Goal: Information Seeking & Learning: Compare options

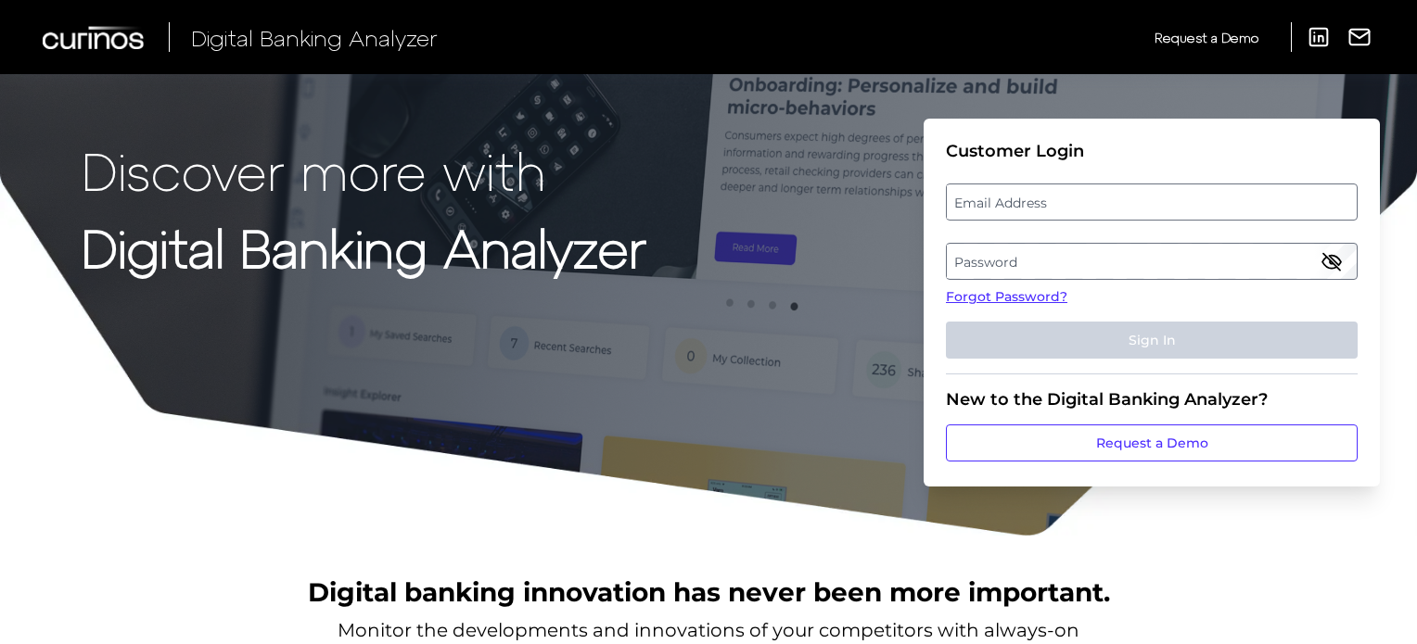
click at [982, 215] on label "Email Address" at bounding box center [1151, 201] width 409 height 33
click at [982, 215] on input "email" at bounding box center [1152, 202] width 412 height 37
type input "[PERSON_NAME][EMAIL_ADDRESS][PERSON_NAME][DOMAIN_NAME]"
click at [971, 258] on label "Password" at bounding box center [1151, 261] width 409 height 33
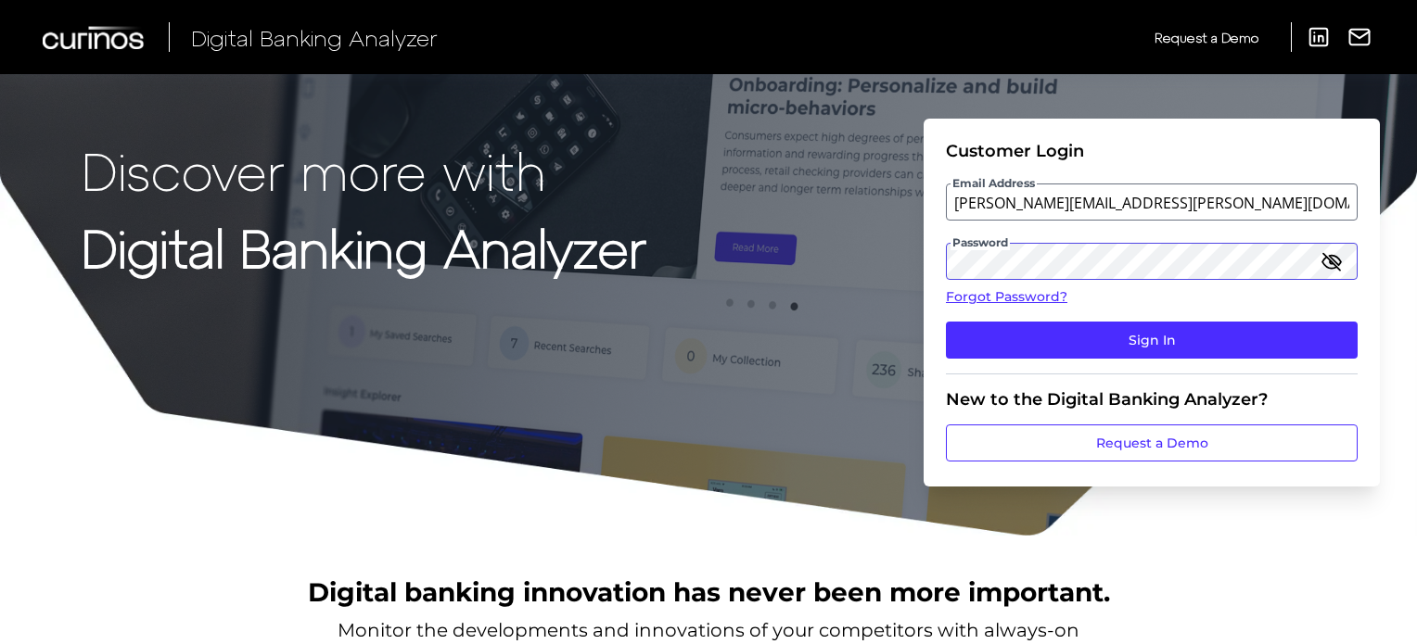
click at [946, 322] on button "Sign In" at bounding box center [1152, 340] width 412 height 37
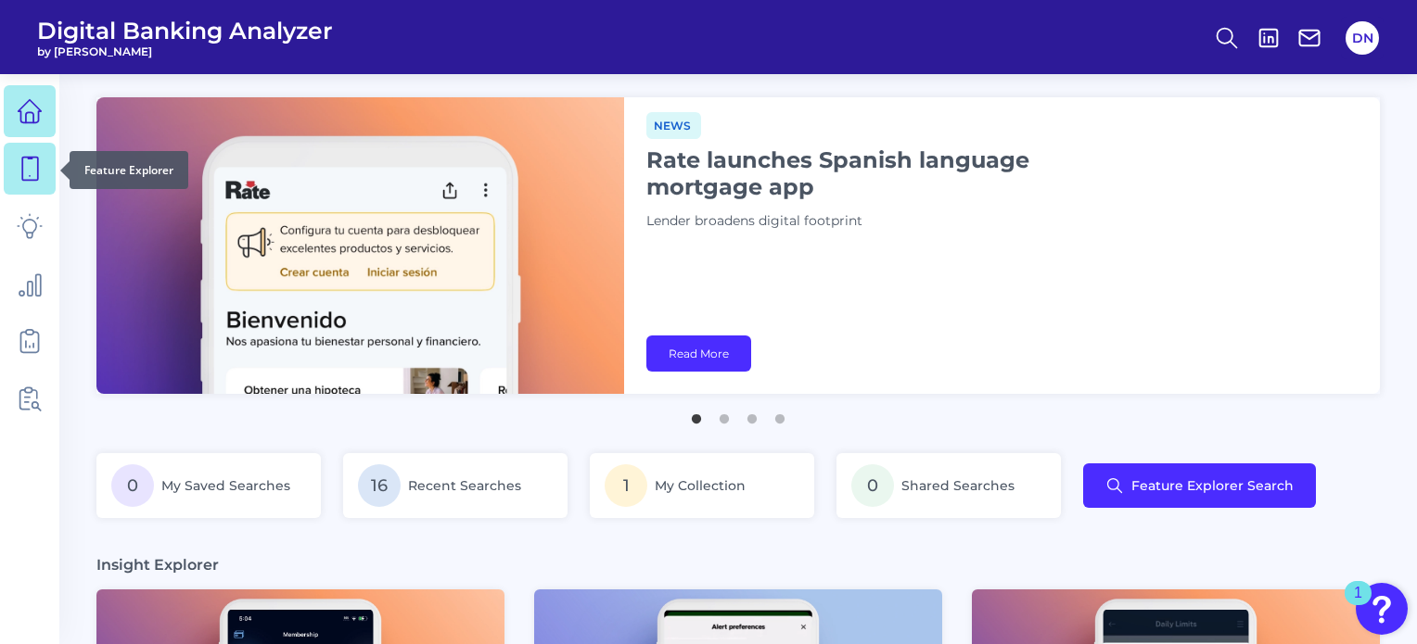
click at [32, 156] on icon at bounding box center [30, 169] width 26 height 26
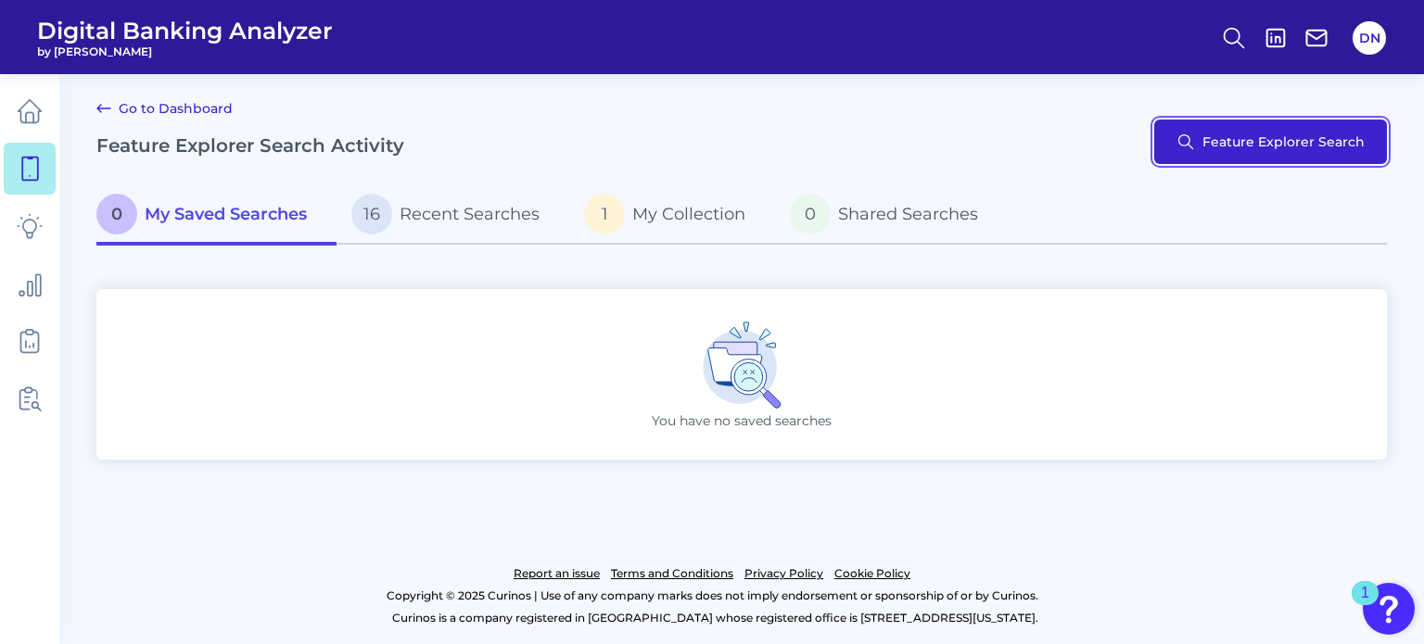
click at [1209, 146] on button "Feature Explorer Search" at bounding box center [1270, 142] width 233 height 45
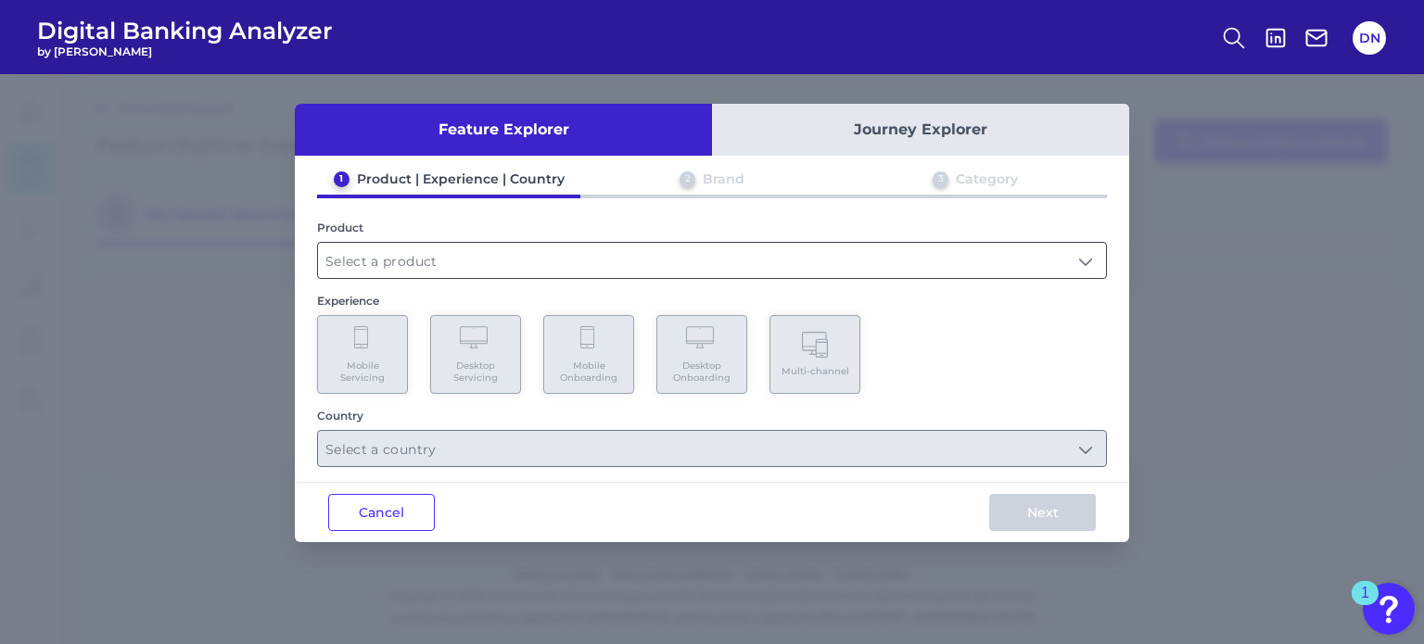
click at [429, 255] on input "text" at bounding box center [712, 260] width 788 height 35
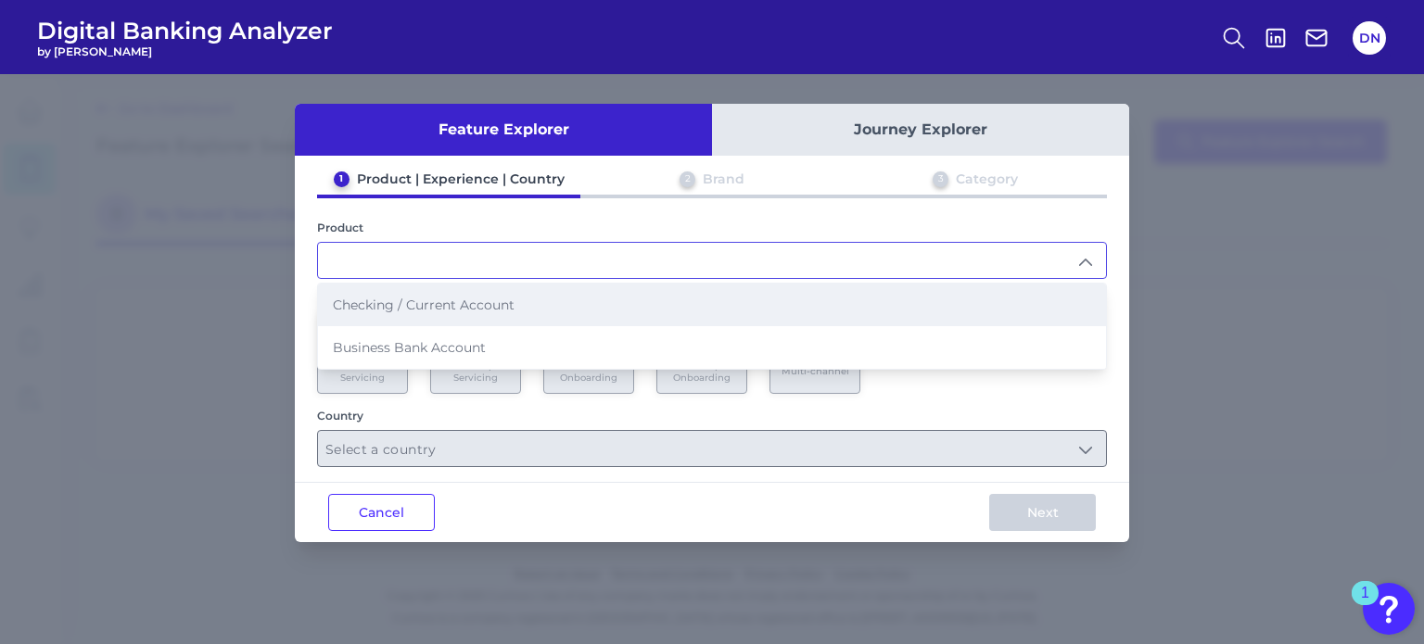
click at [388, 305] on span "Checking / Current Account" at bounding box center [424, 305] width 182 height 17
type input "Checking / Current Account"
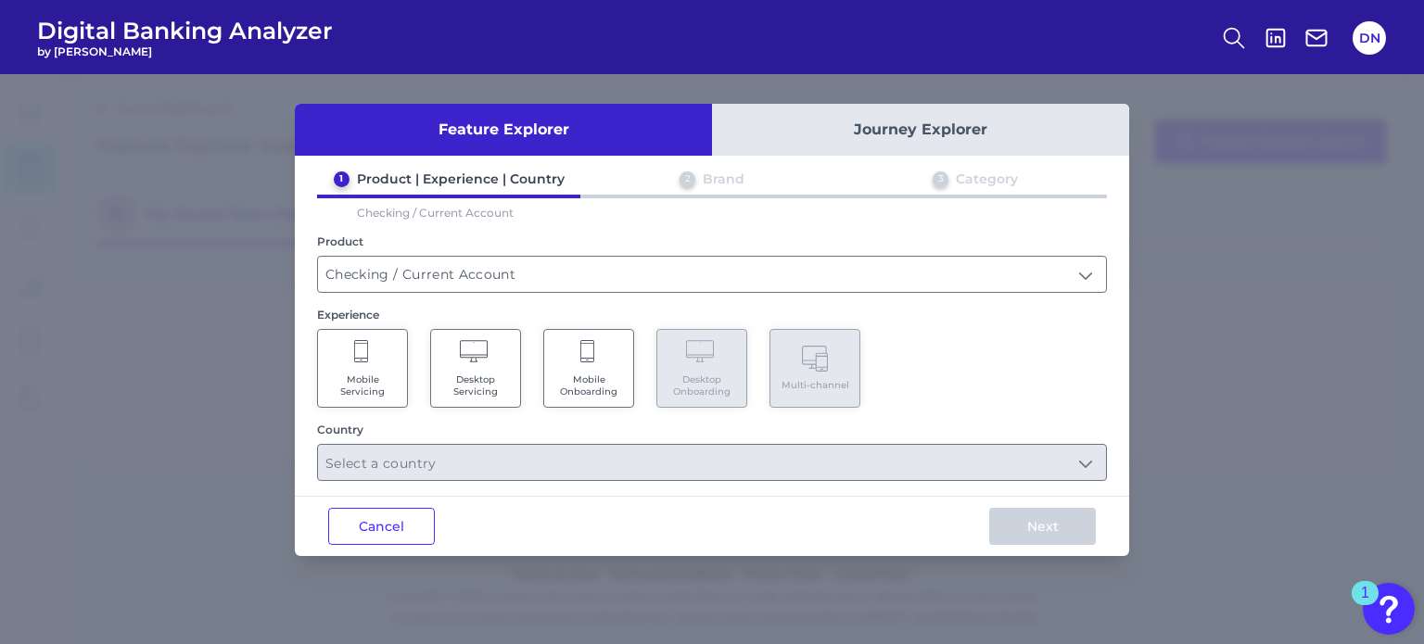
click at [355, 376] on span "Mobile Servicing" at bounding box center [362, 386] width 70 height 24
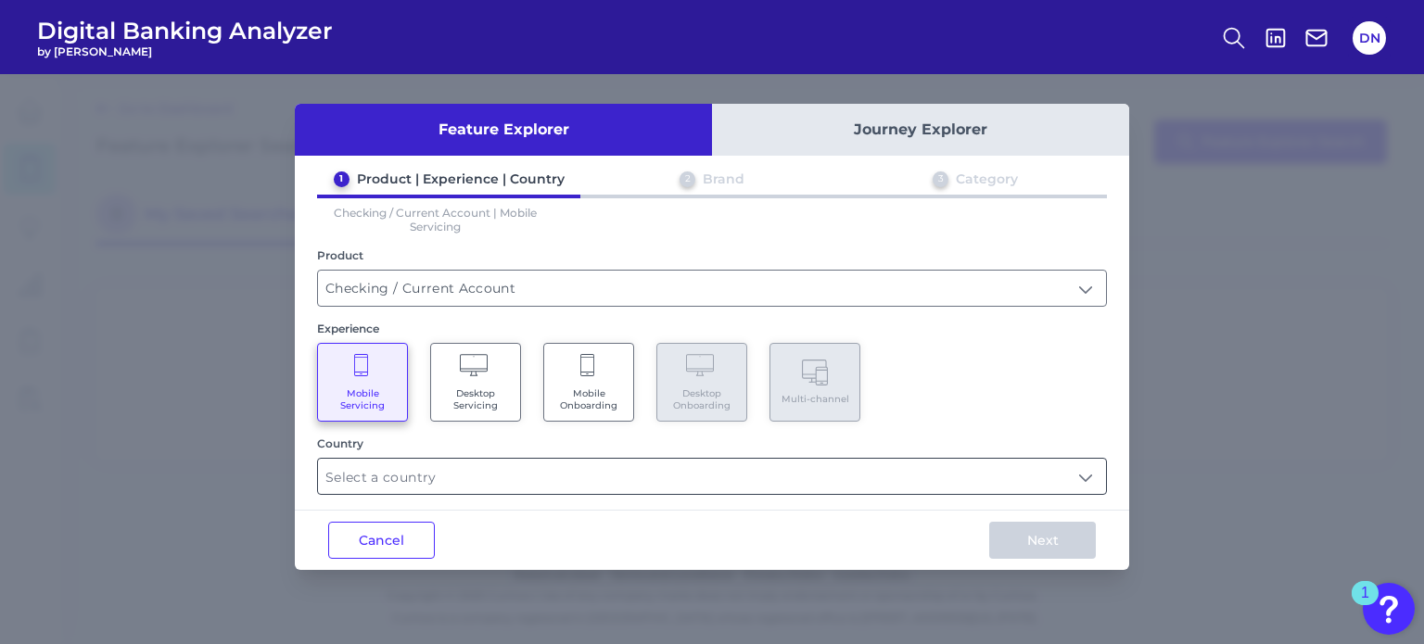
click at [1050, 481] on input "text" at bounding box center [712, 476] width 788 height 35
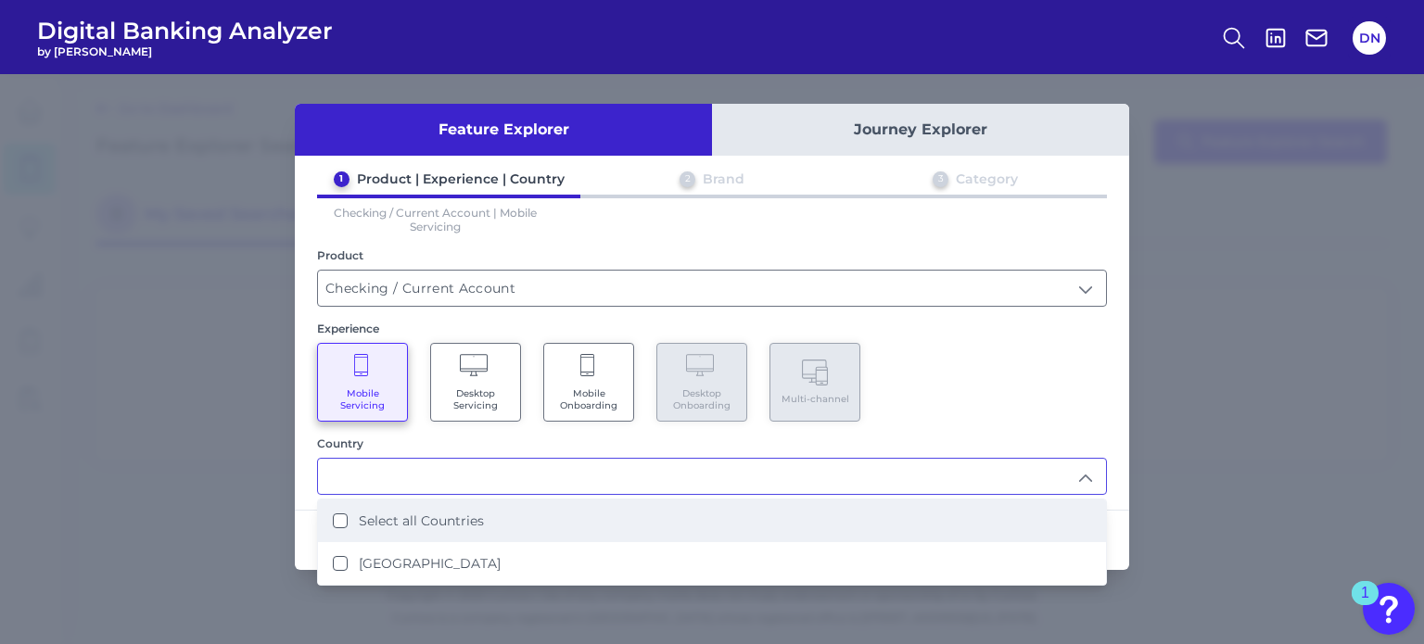
click at [333, 516] on Countries "Select all Countries" at bounding box center [340, 521] width 15 height 15
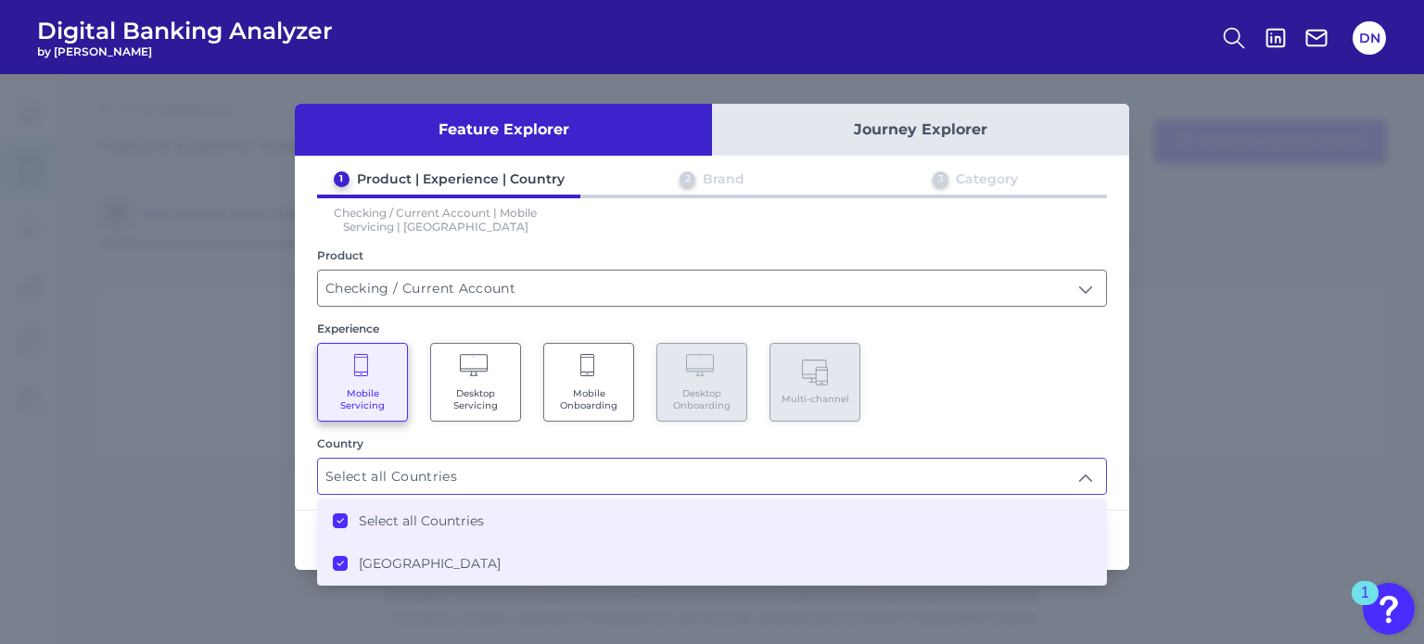
type input "Select all Countries"
click at [1088, 369] on div "Mobile Servicing Desktop Servicing Mobile Onboarding Desktop Onboarding Multi-c…" at bounding box center [712, 382] width 790 height 79
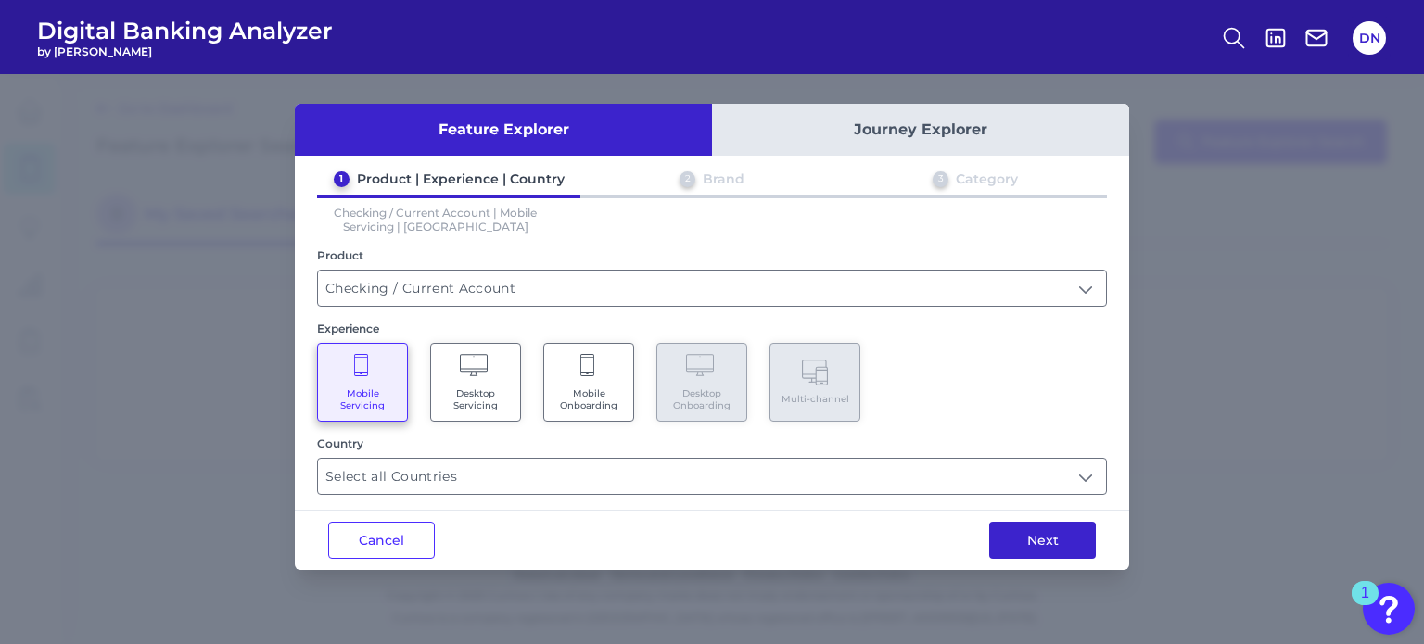
click at [1038, 538] on button "Next" at bounding box center [1042, 540] width 107 height 37
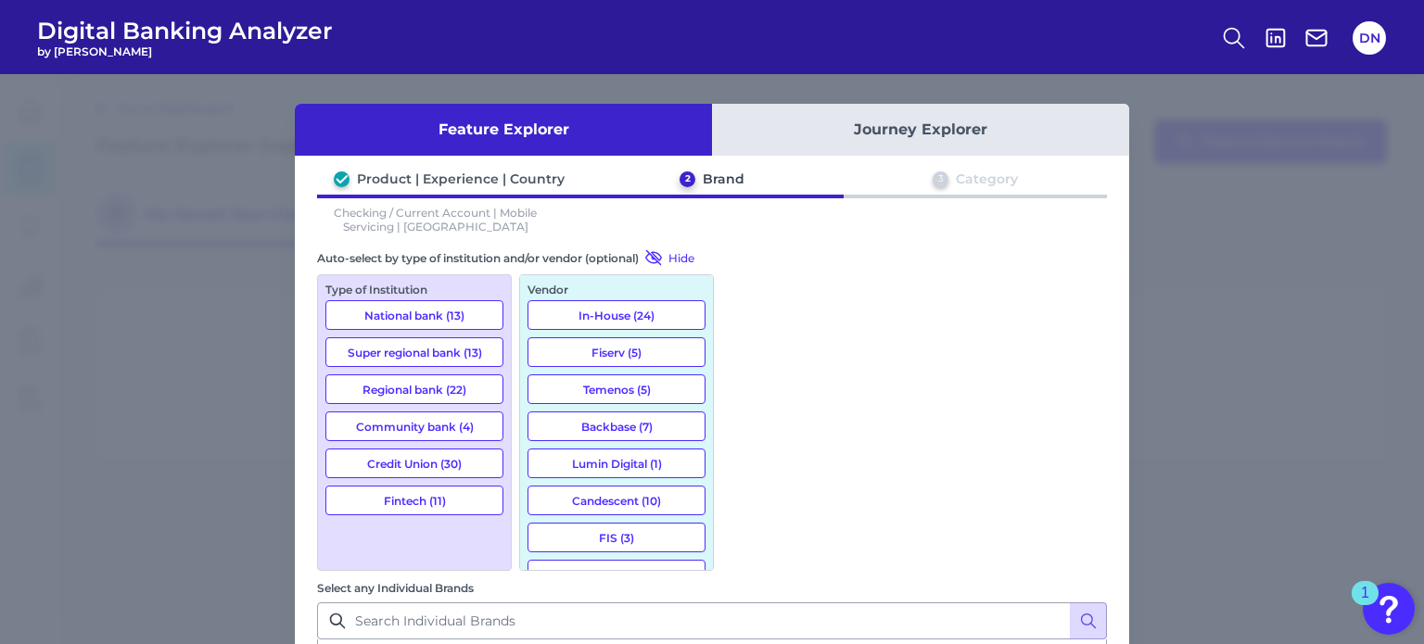
click at [439, 316] on button "National bank (13)" at bounding box center [414, 315] width 178 height 30
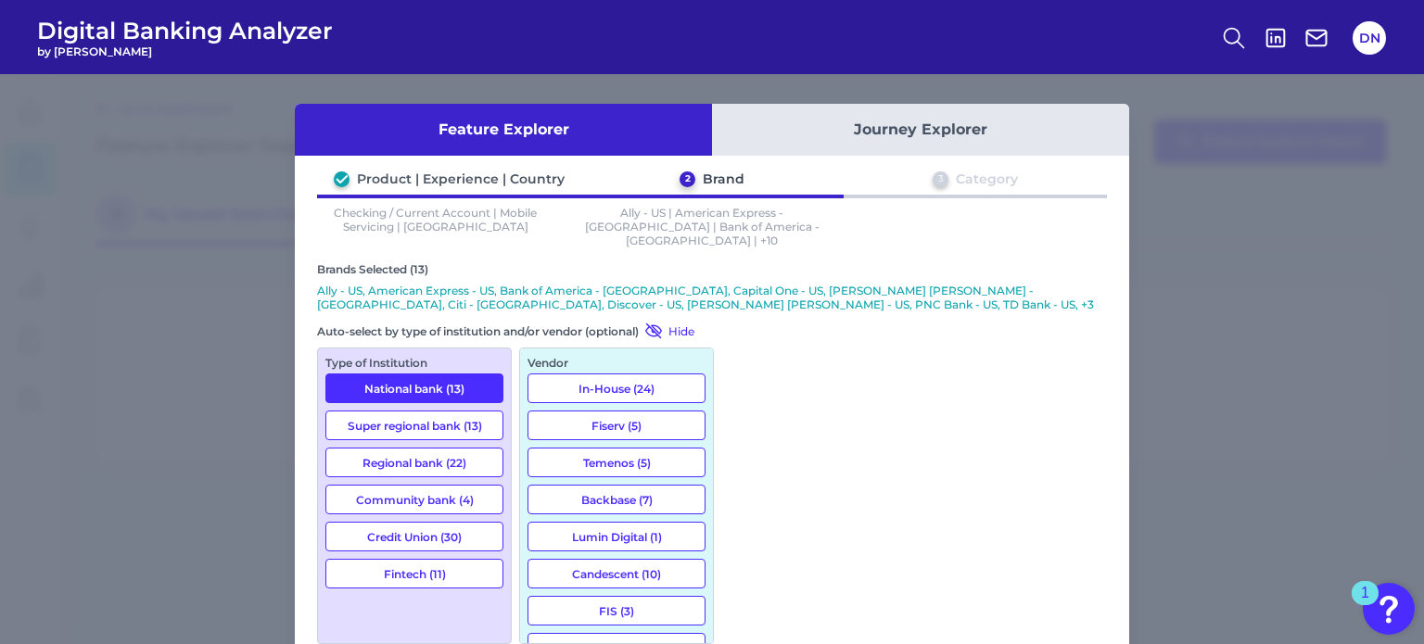
click at [433, 418] on button "Super regional bank (13)" at bounding box center [414, 426] width 178 height 30
click at [419, 559] on button "Fintech (11)" at bounding box center [414, 574] width 178 height 30
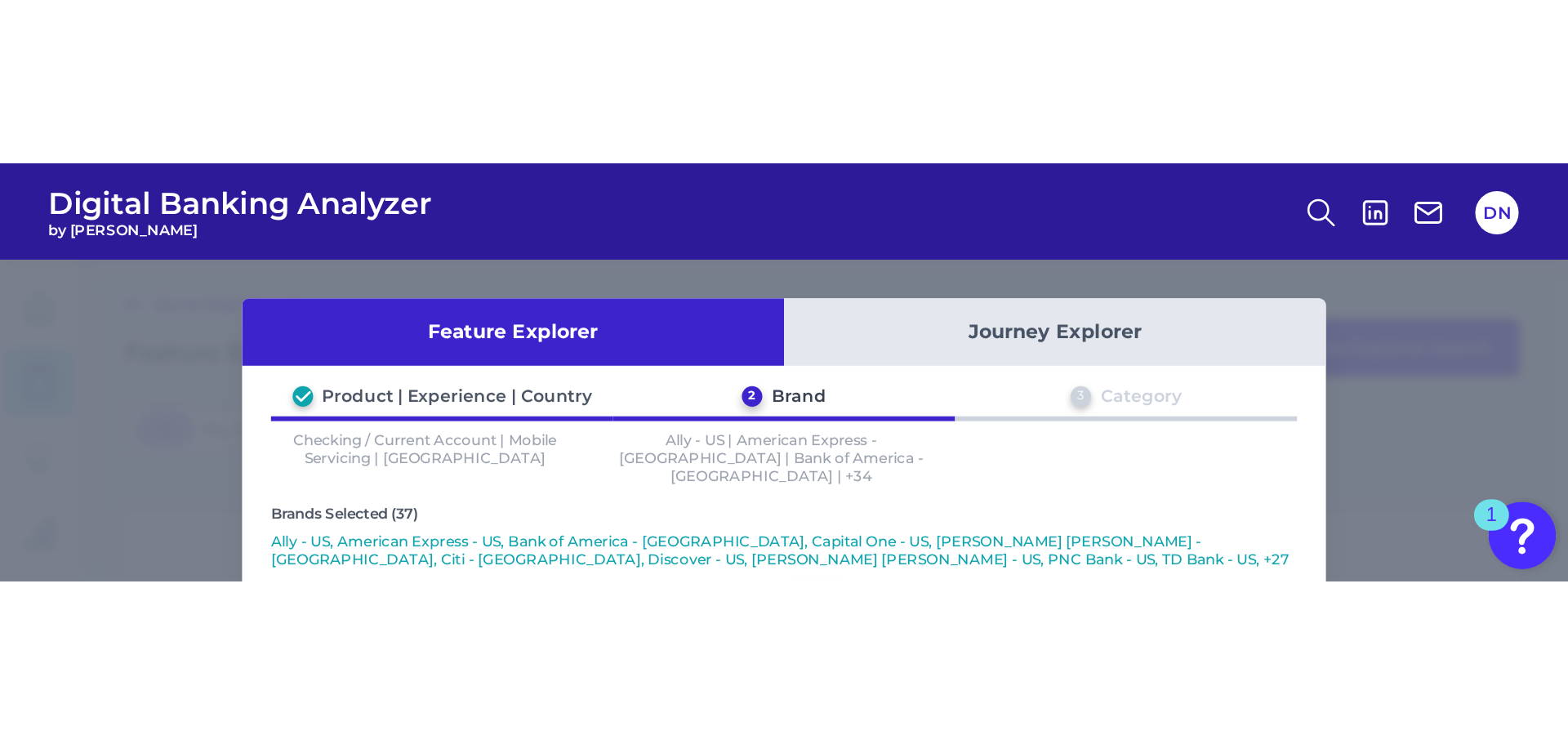
scroll to position [653, 0]
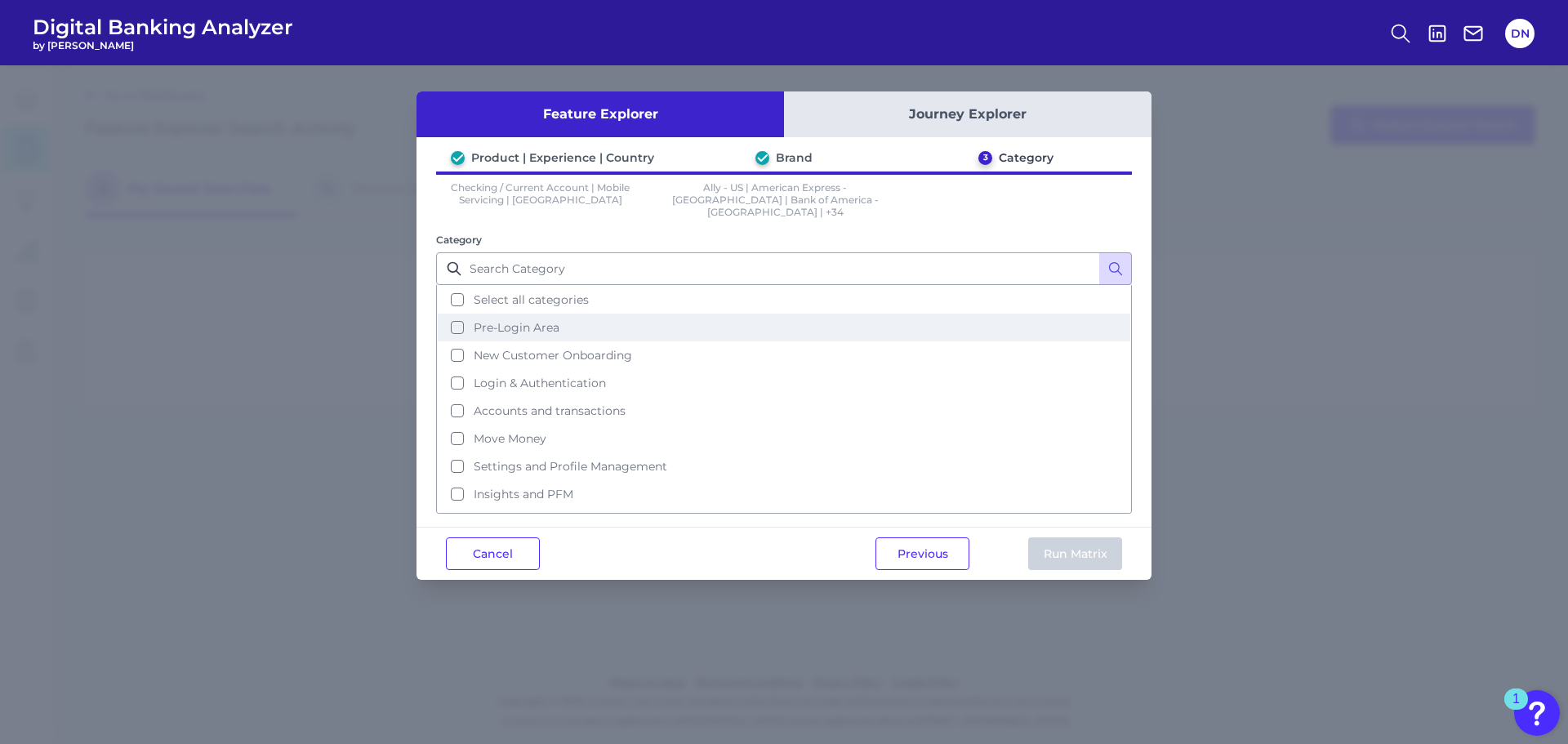
click at [459, 314] on button "Pre-Login Area" at bounding box center [784, 328] width 692 height 28
click at [1089, 546] on button "Run Matrix" at bounding box center [1075, 553] width 94 height 33
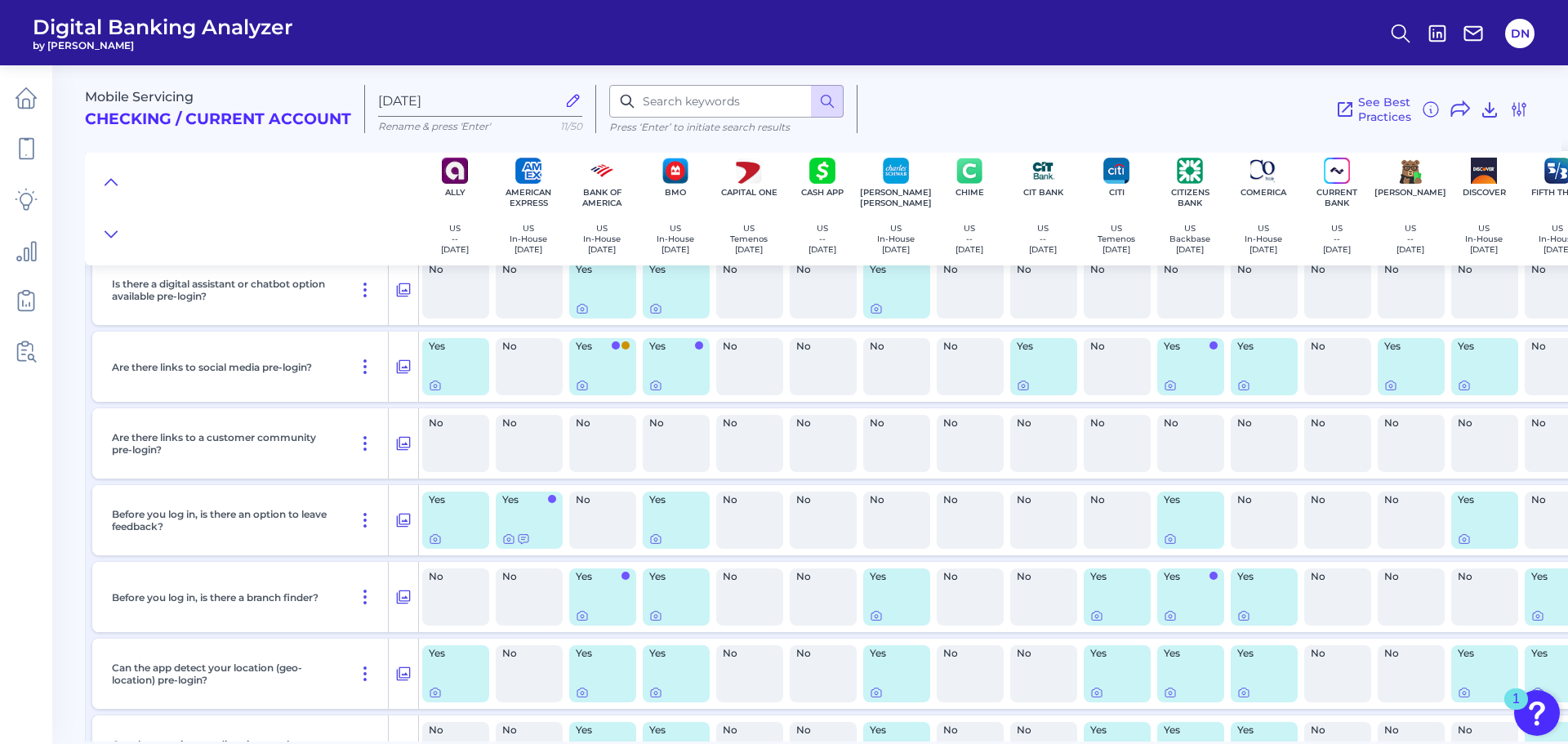
scroll to position [1388, 0]
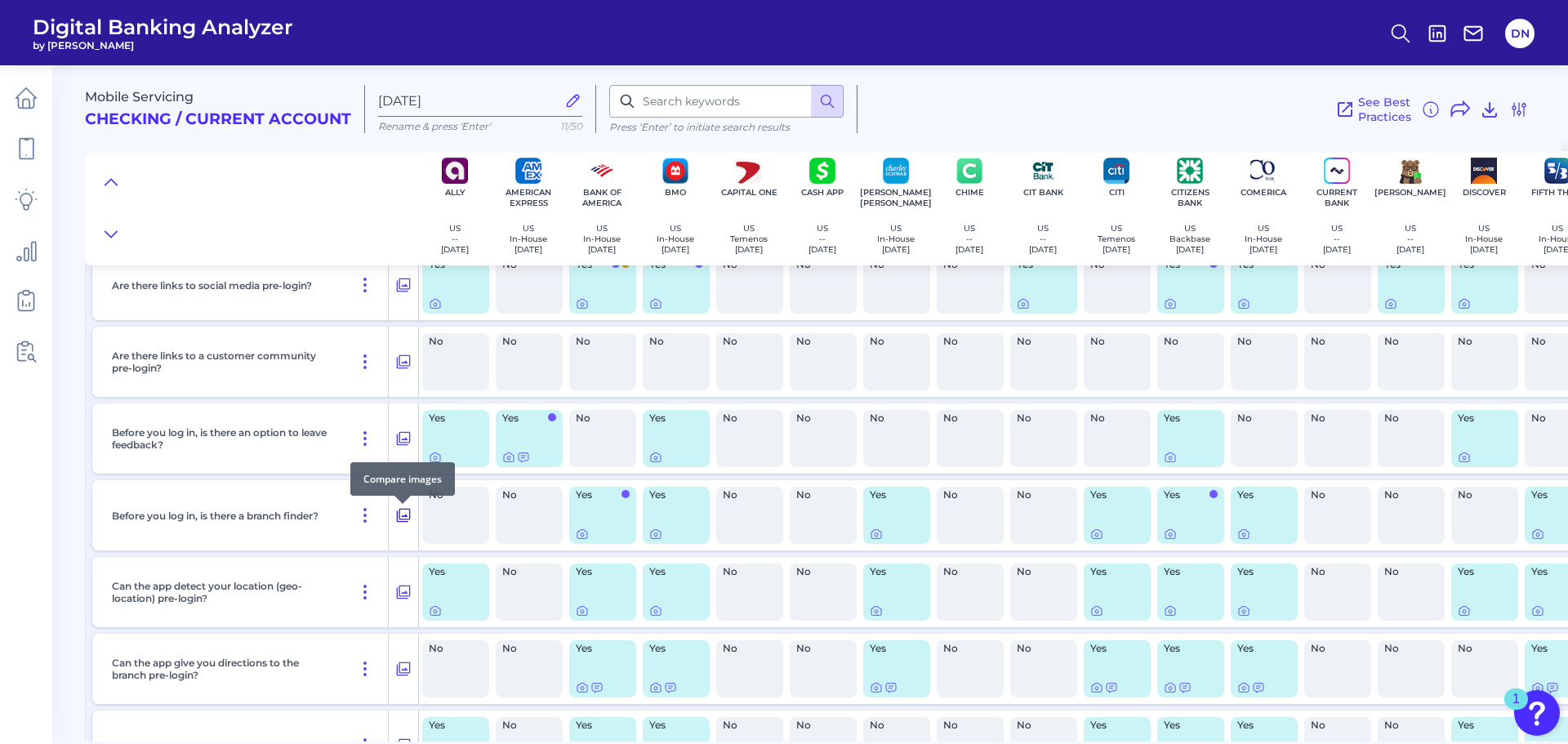
click at [403, 523] on icon at bounding box center [403, 515] width 17 height 19
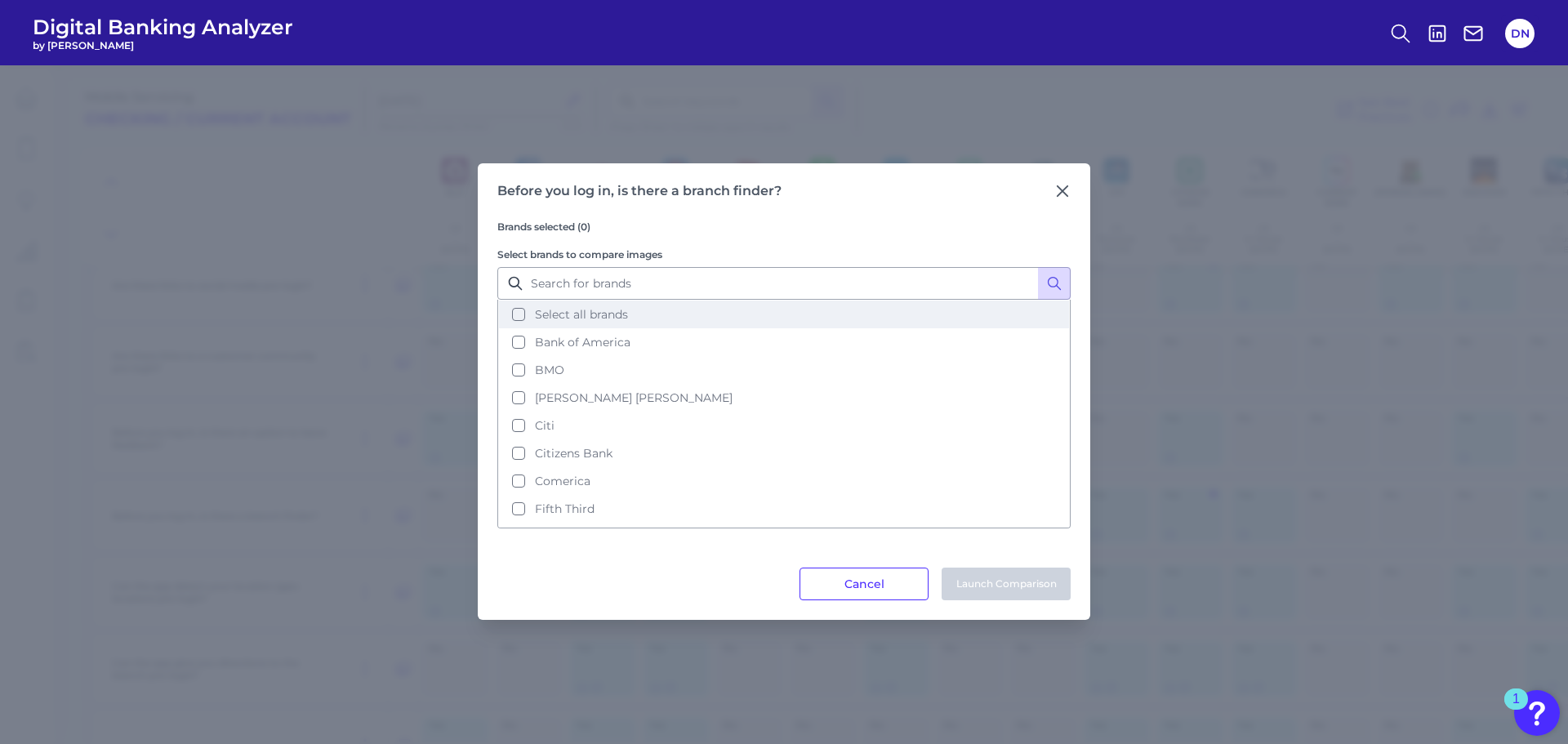
click at [522, 313] on button "Select all brands" at bounding box center [784, 314] width 570 height 28
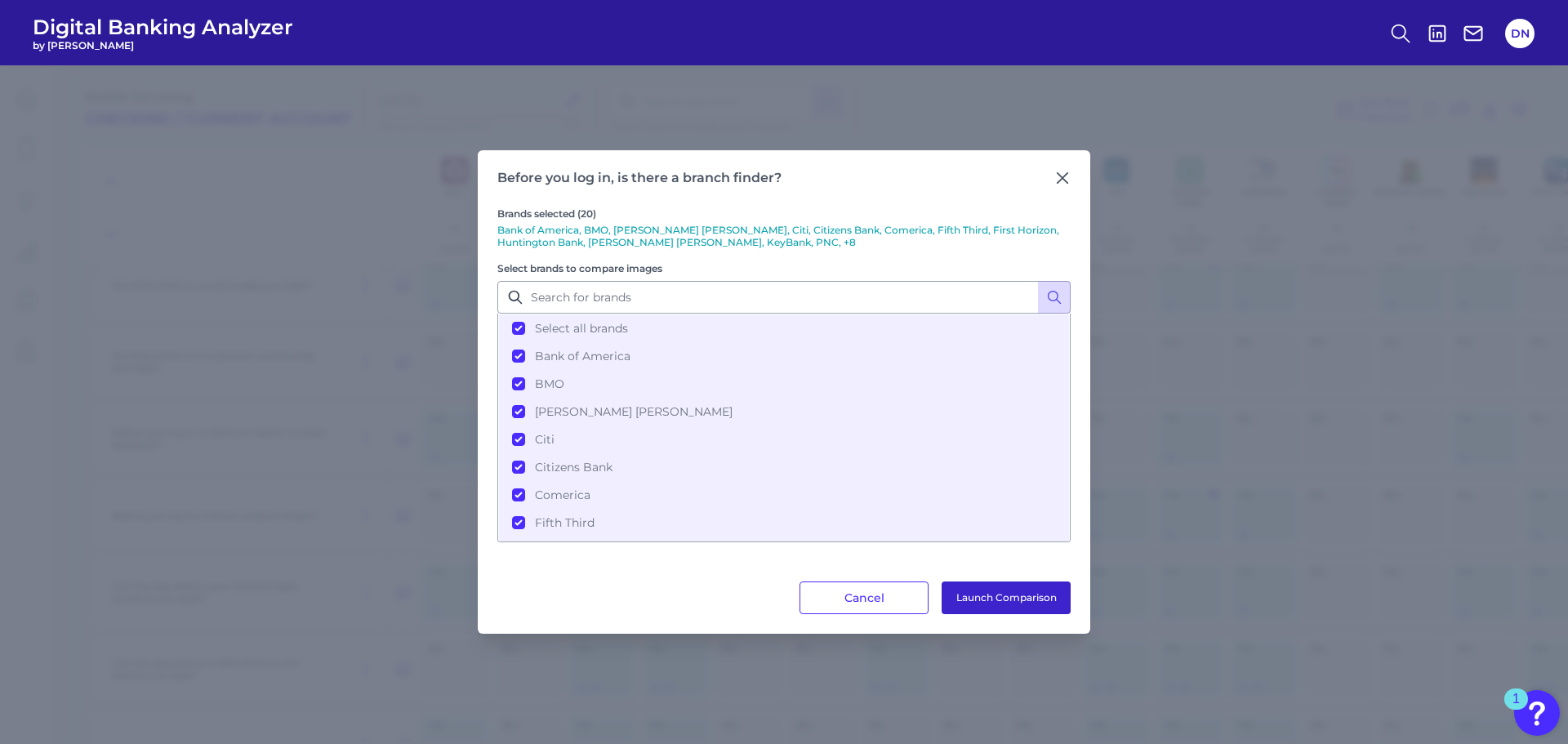
click at [993, 566] on button "Launch Comparison" at bounding box center [1006, 597] width 129 height 33
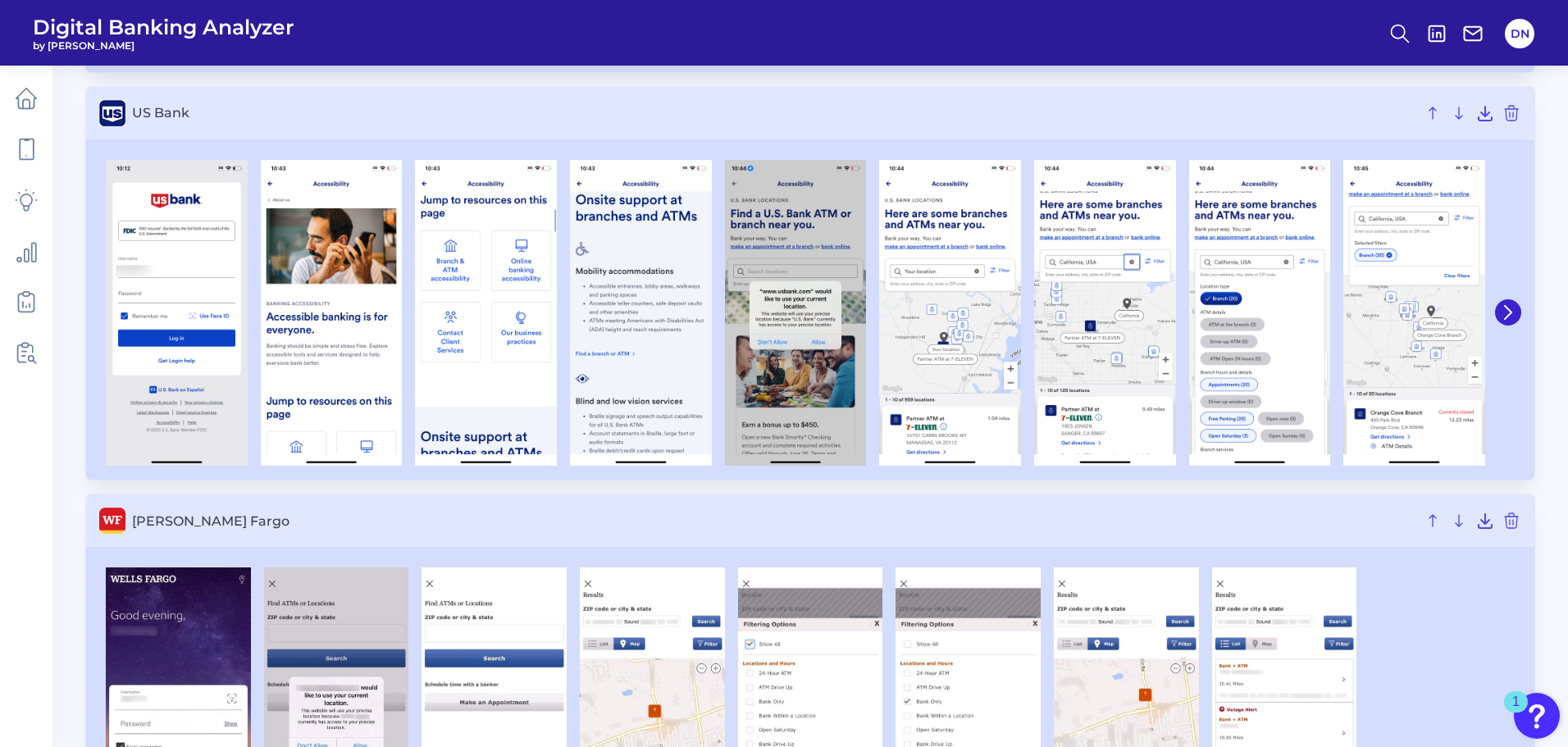
scroll to position [7215, 0]
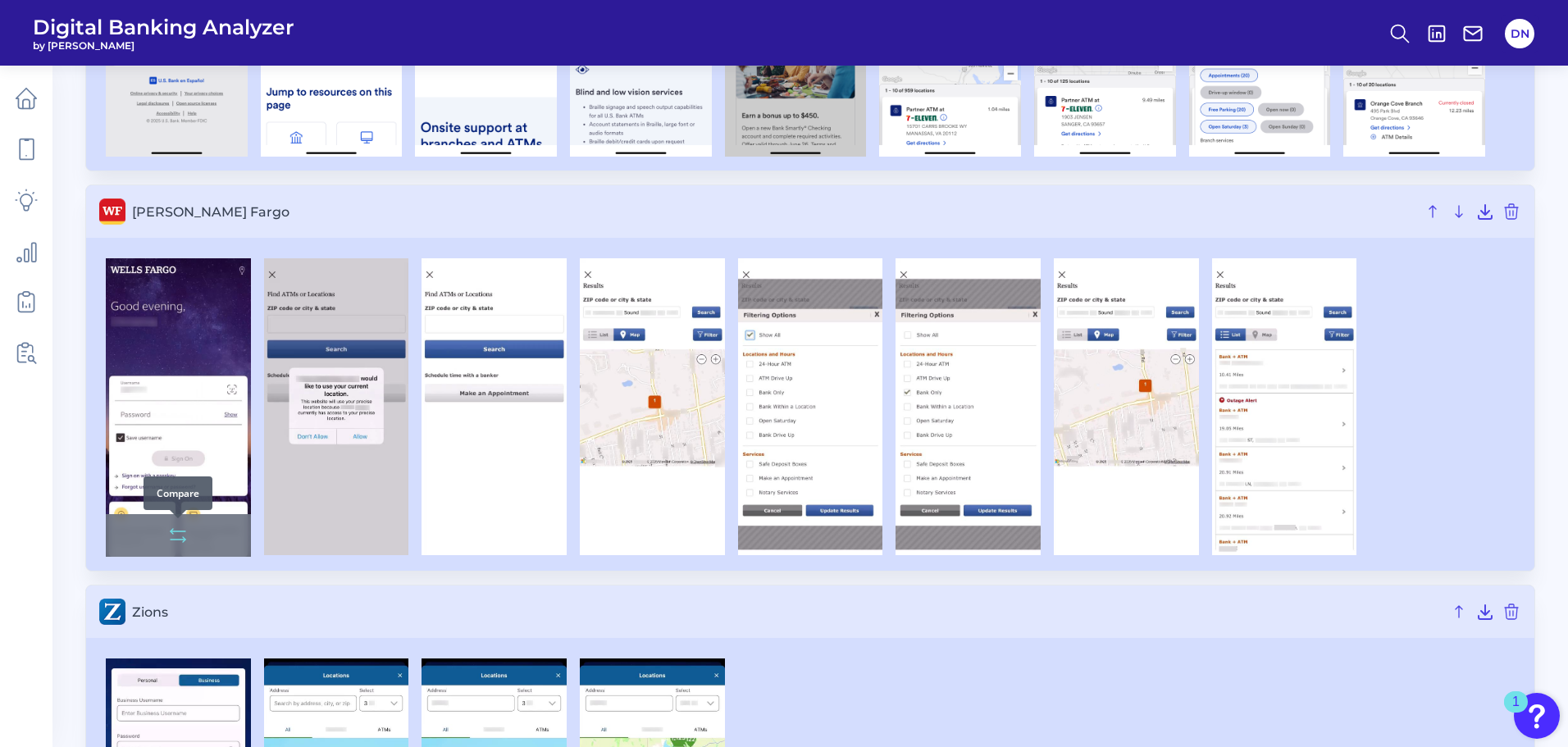
click at [180, 533] on icon at bounding box center [178, 535] width 19 height 19
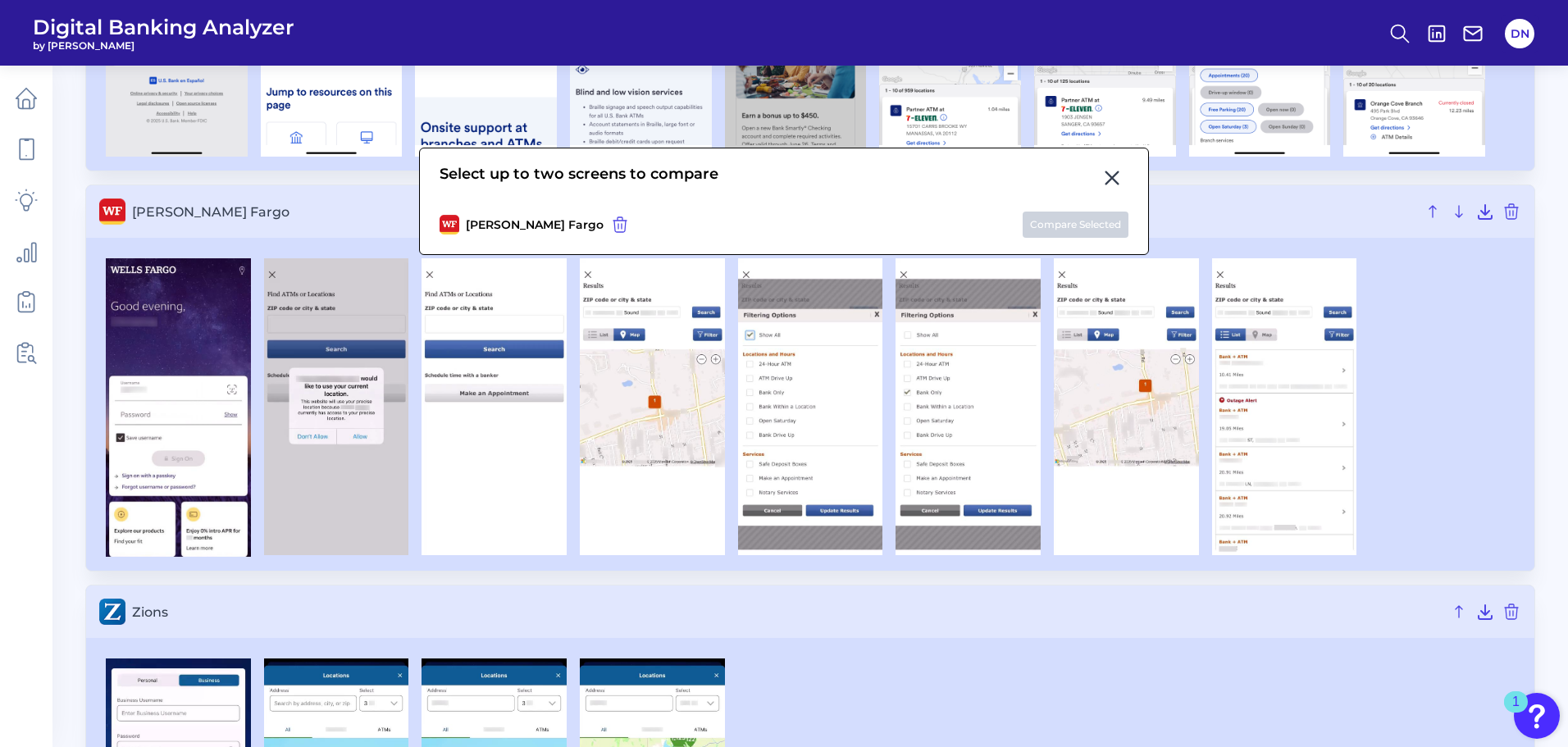
click at [1114, 172] on icon at bounding box center [1112, 178] width 19 height 19
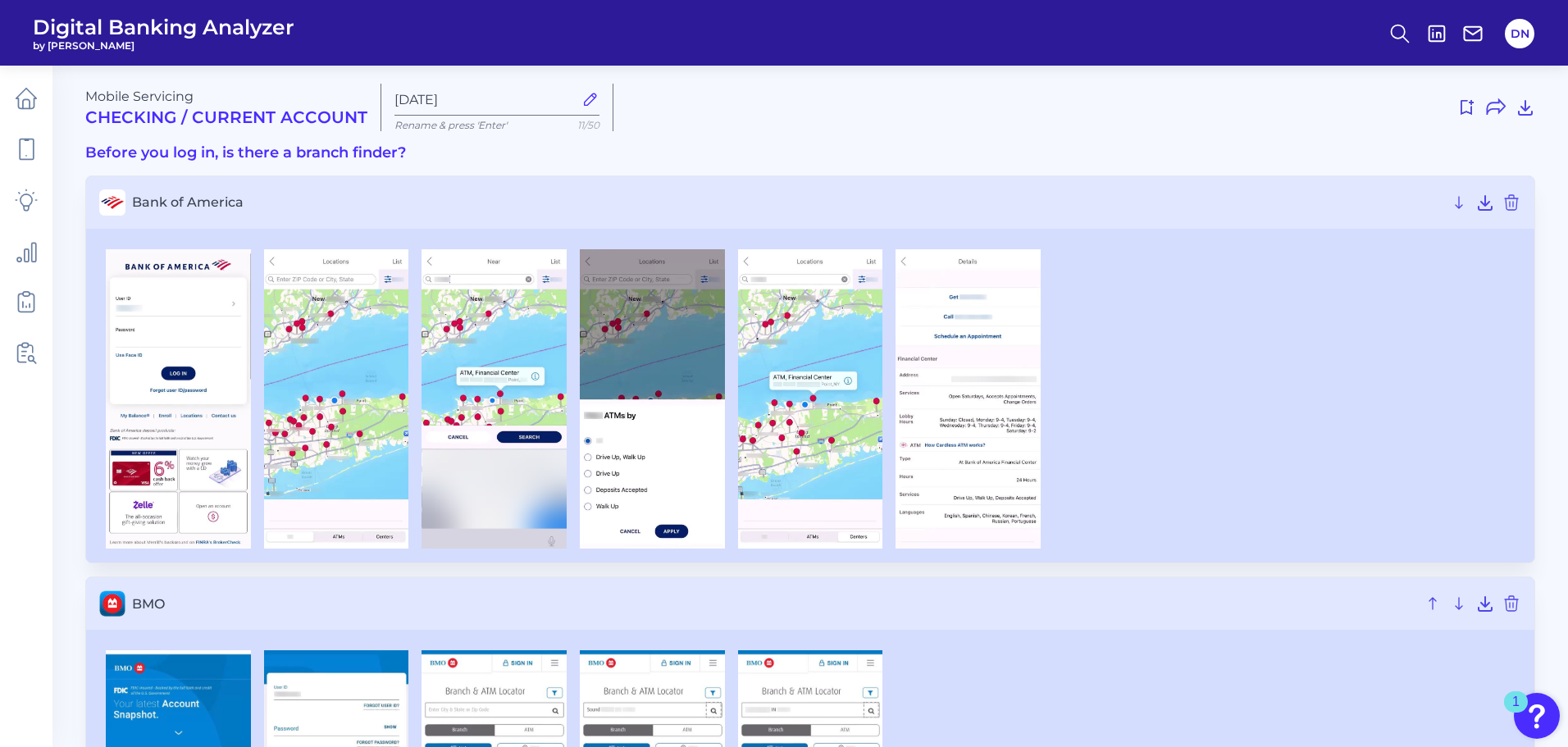
scroll to position [0, 0]
